Goal: Transaction & Acquisition: Purchase product/service

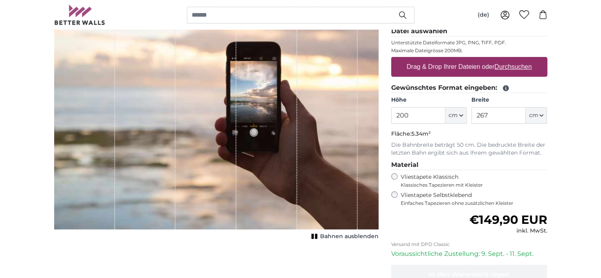
scroll to position [119, 0]
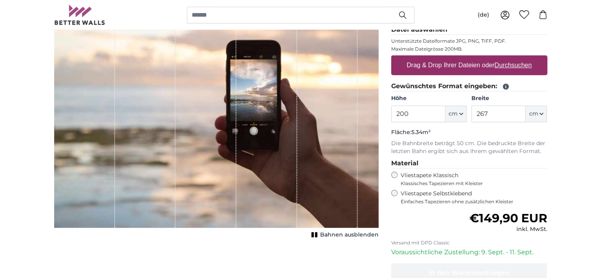
drag, startPoint x: 411, startPoint y: 113, endPoint x: 400, endPoint y: 113, distance: 11.1
click at [400, 113] on input "200" at bounding box center [418, 114] width 54 height 17
type input "250"
drag, startPoint x: 491, startPoint y: 113, endPoint x: 469, endPoint y: 111, distance: 21.8
click at [469, 111] on div "Höhe 250 ft cm Centimeter (cm) Inches (inch) Feet (ft. in.) Breite 267 ft cm Ce…" at bounding box center [469, 108] width 156 height 28
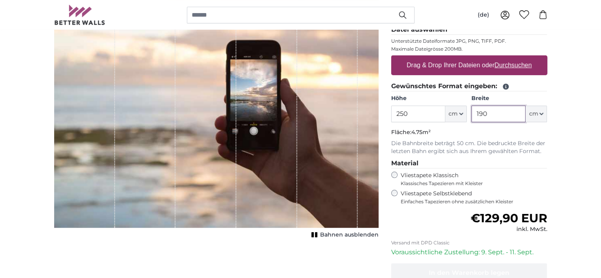
drag, startPoint x: 489, startPoint y: 113, endPoint x: 471, endPoint y: 115, distance: 18.3
click at [469, 114] on div "Höhe 250 ft cm Centimeter (cm) Inches (inch) Feet (ft. in.) Breite 190 ft cm Ce…" at bounding box center [469, 108] width 156 height 28
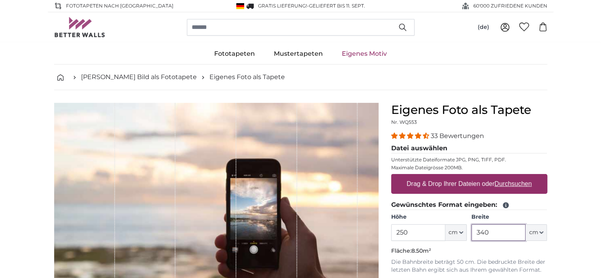
type input "340"
click at [512, 183] on u "Durchsuchen" at bounding box center [512, 183] width 37 height 7
click at [512, 176] on input "Drag & Drop Ihrer Dateien oder Durchsuchen" at bounding box center [469, 175] width 156 height 2
click at [503, 183] on u "Durchsuchen" at bounding box center [512, 183] width 37 height 7
click at [503, 176] on input "Drag & Drop Ihrer Dateien oder Durchsuchen" at bounding box center [469, 175] width 156 height 2
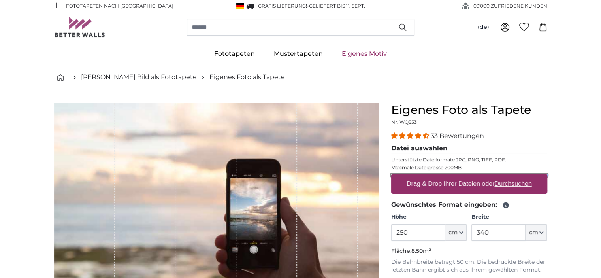
type input "**********"
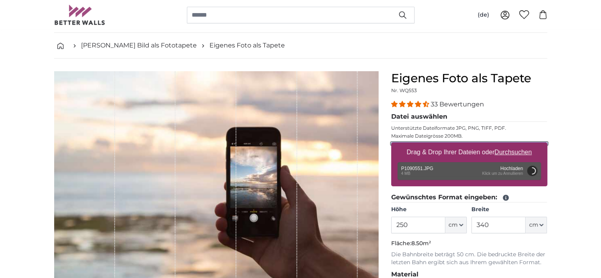
scroll to position [79, 0]
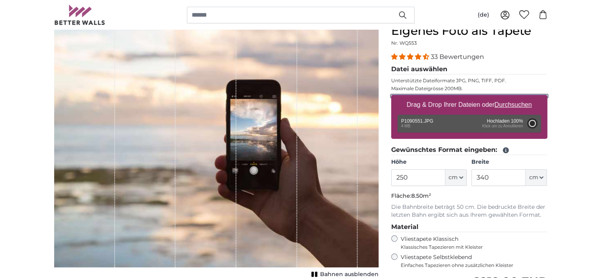
type input "175"
type input "311.5"
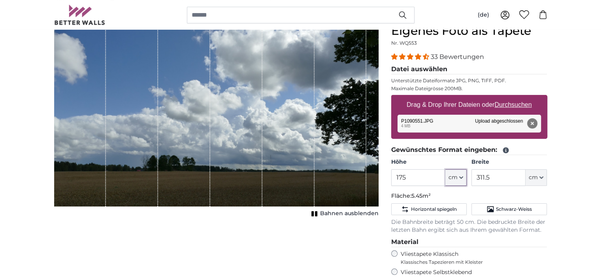
click at [461, 177] on icon "button" at bounding box center [461, 177] width 4 height 4
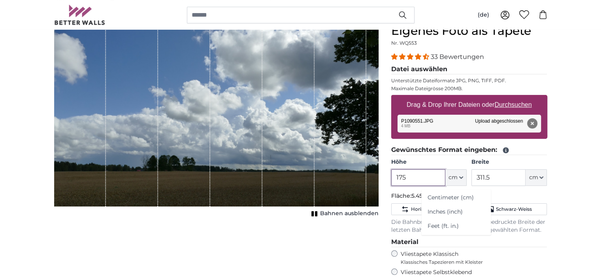
drag, startPoint x: 411, startPoint y: 174, endPoint x: 392, endPoint y: 178, distance: 19.1
click at [388, 179] on div "Eigenes Foto als Tapete Nr. WQ553 33 Bewertungen Datei auswählen Unterstützte D…" at bounding box center [469, 221] width 169 height 395
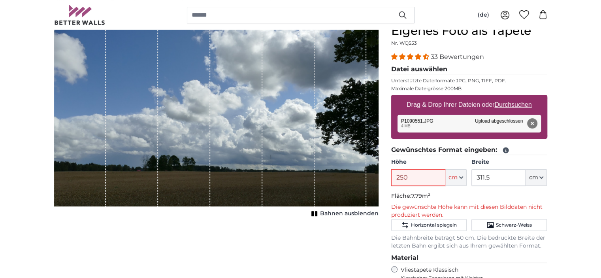
type input "250"
drag, startPoint x: 491, startPoint y: 176, endPoint x: 470, endPoint y: 177, distance: 20.6
click at [470, 177] on div "Höhe 250 ft cm Centimeter (cm) Inches (inch) Feet (ft. in.) Breite 311.5 ft cm …" at bounding box center [469, 172] width 156 height 28
type input "340"
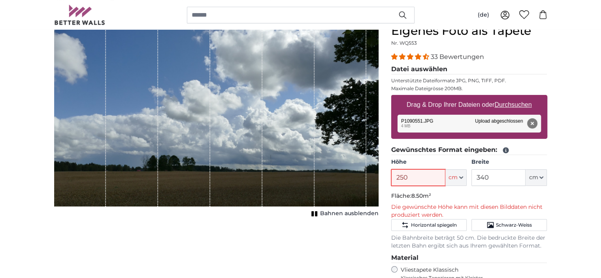
drag, startPoint x: 411, startPoint y: 177, endPoint x: 381, endPoint y: 181, distance: 29.9
click at [381, 181] on product-detail "Abbrechen Bild zuschneiden Bahnen ausblenden Eigenes Foto als Tapete Nr. WQ553 …" at bounding box center [301, 223] width 506 height 424
drag, startPoint x: 413, startPoint y: 178, endPoint x: 390, endPoint y: 178, distance: 22.5
click at [390, 178] on div "Eigenes Foto als Tapete Nr. WQ553 33 Bewertungen Datei auswählen Unterstützte D…" at bounding box center [469, 229] width 169 height 411
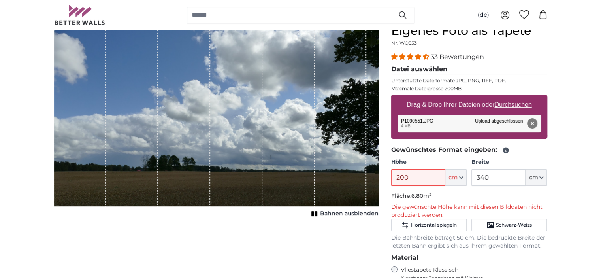
drag, startPoint x: 409, startPoint y: 173, endPoint x: 395, endPoint y: 179, distance: 15.0
click at [387, 179] on div "Eigenes Foto als Tapete Nr. WQ553 33 Bewertungen Datei auswählen Unterstützte D…" at bounding box center [469, 229] width 169 height 411
type input "250"
drag, startPoint x: 490, startPoint y: 177, endPoint x: 471, endPoint y: 183, distance: 19.9
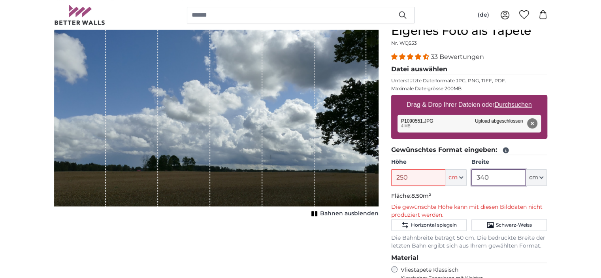
click at [471, 183] on div "Höhe 250 ft cm Centimeter (cm) Inches (inch) Feet (ft. in.) Breite 340 ft cm Ce…" at bounding box center [469, 172] width 156 height 28
type input "190"
